Goal: Transaction & Acquisition: Purchase product/service

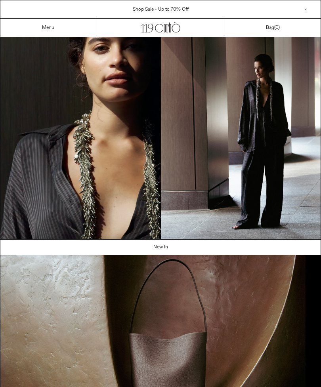
click at [53, 26] on link "Menu" at bounding box center [48, 28] width 12 height 6
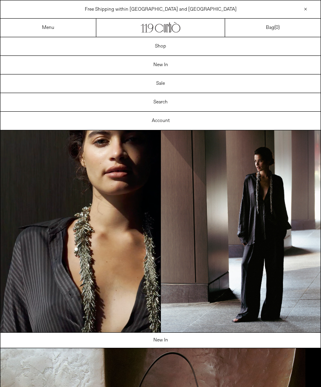
click at [168, 42] on link "Shop" at bounding box center [160, 46] width 320 height 18
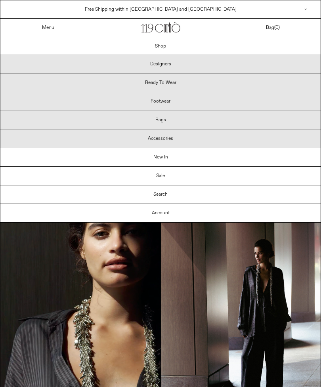
click at [172, 71] on p "Designers" at bounding box center [160, 64] width 320 height 19
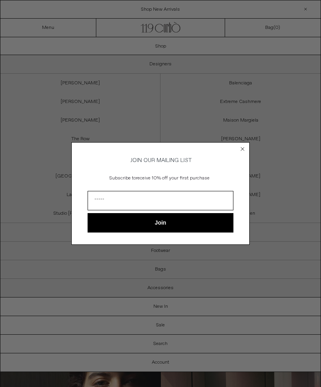
click at [243, 149] on circle "Close dialog" at bounding box center [243, 149] width 8 height 8
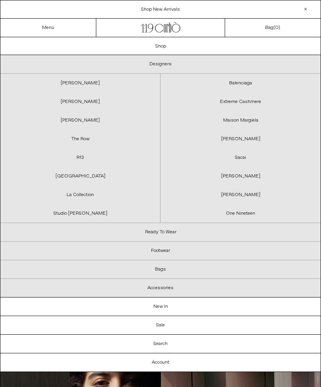
click at [242, 157] on circle "Close dialog" at bounding box center [243, 161] width 8 height 8
click at [164, 250] on p "Footwear" at bounding box center [160, 251] width 320 height 19
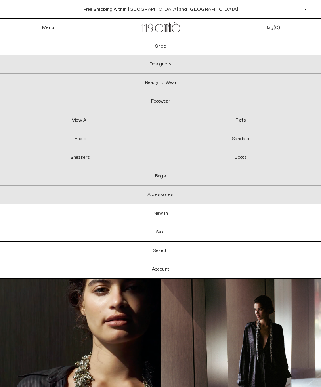
click at [83, 120] on link "View All" at bounding box center [80, 120] width 160 height 19
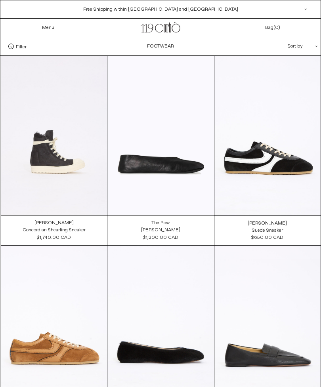
click at [10, 47] on span at bounding box center [11, 47] width 6 height 6
click at [0, 0] on select "**********" at bounding box center [0, 0] width 0 height 0
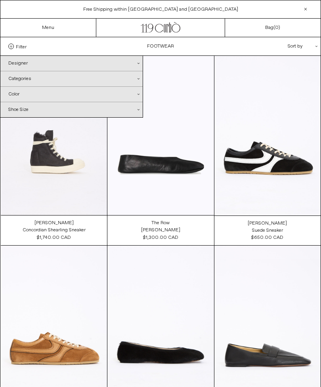
click at [138, 61] on div "Designer .cls-1{fill:#231f20}" at bounding box center [71, 63] width 142 height 15
